Goal: Task Accomplishment & Management: Manage account settings

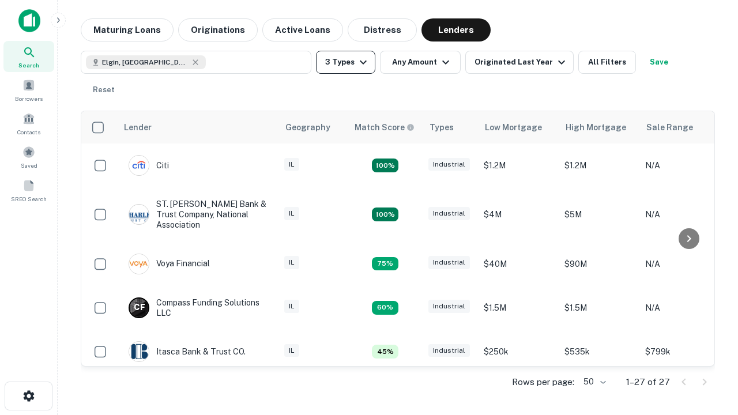
click at [345, 62] on button "3 Types" at bounding box center [345, 62] width 59 height 23
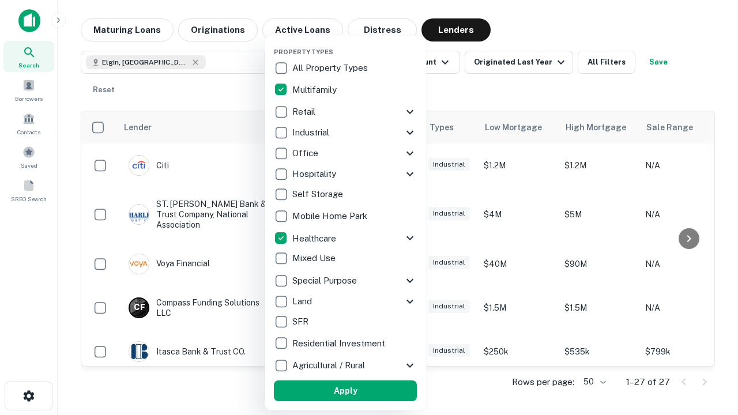
click at [345, 391] on button "Apply" at bounding box center [345, 390] width 143 height 21
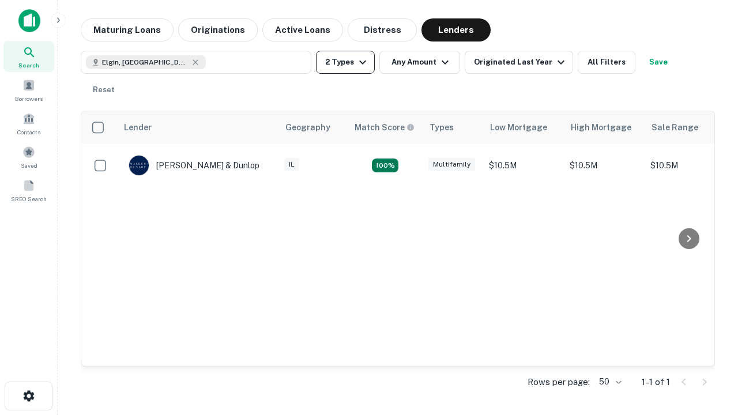
click at [345, 62] on button "2 Types" at bounding box center [345, 62] width 59 height 23
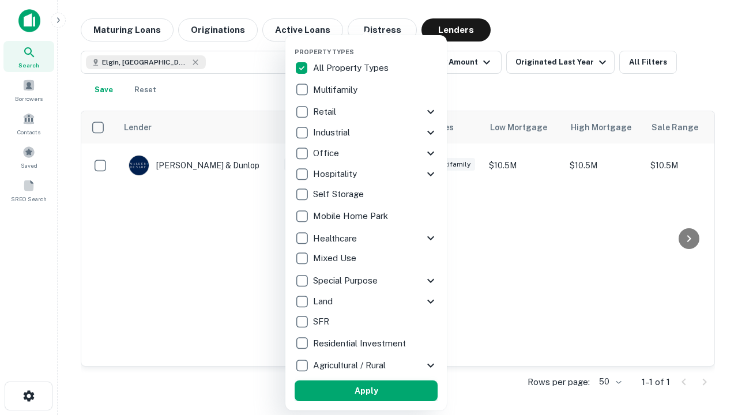
click at [366, 391] on button "Apply" at bounding box center [366, 390] width 143 height 21
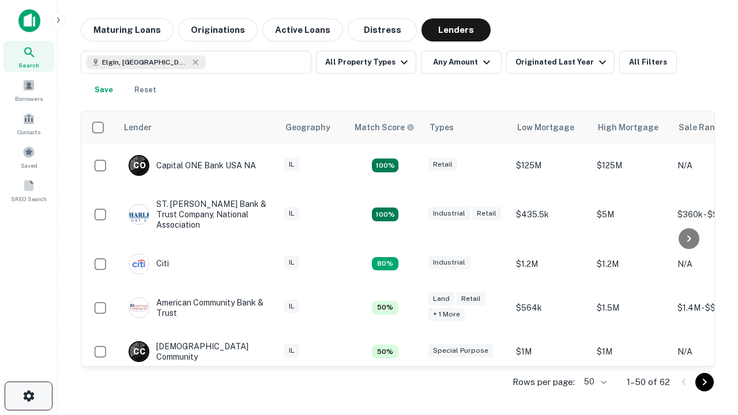
click at [28, 396] on icon "button" at bounding box center [29, 396] width 14 height 14
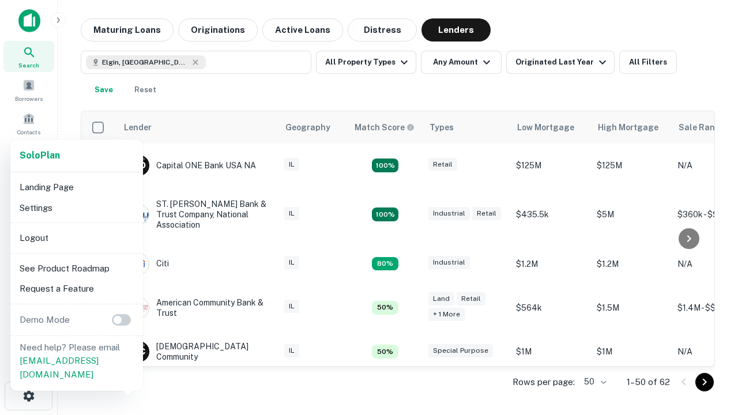
click at [76, 238] on li "Logout" at bounding box center [76, 238] width 123 height 21
